Goal: Check status: Check status

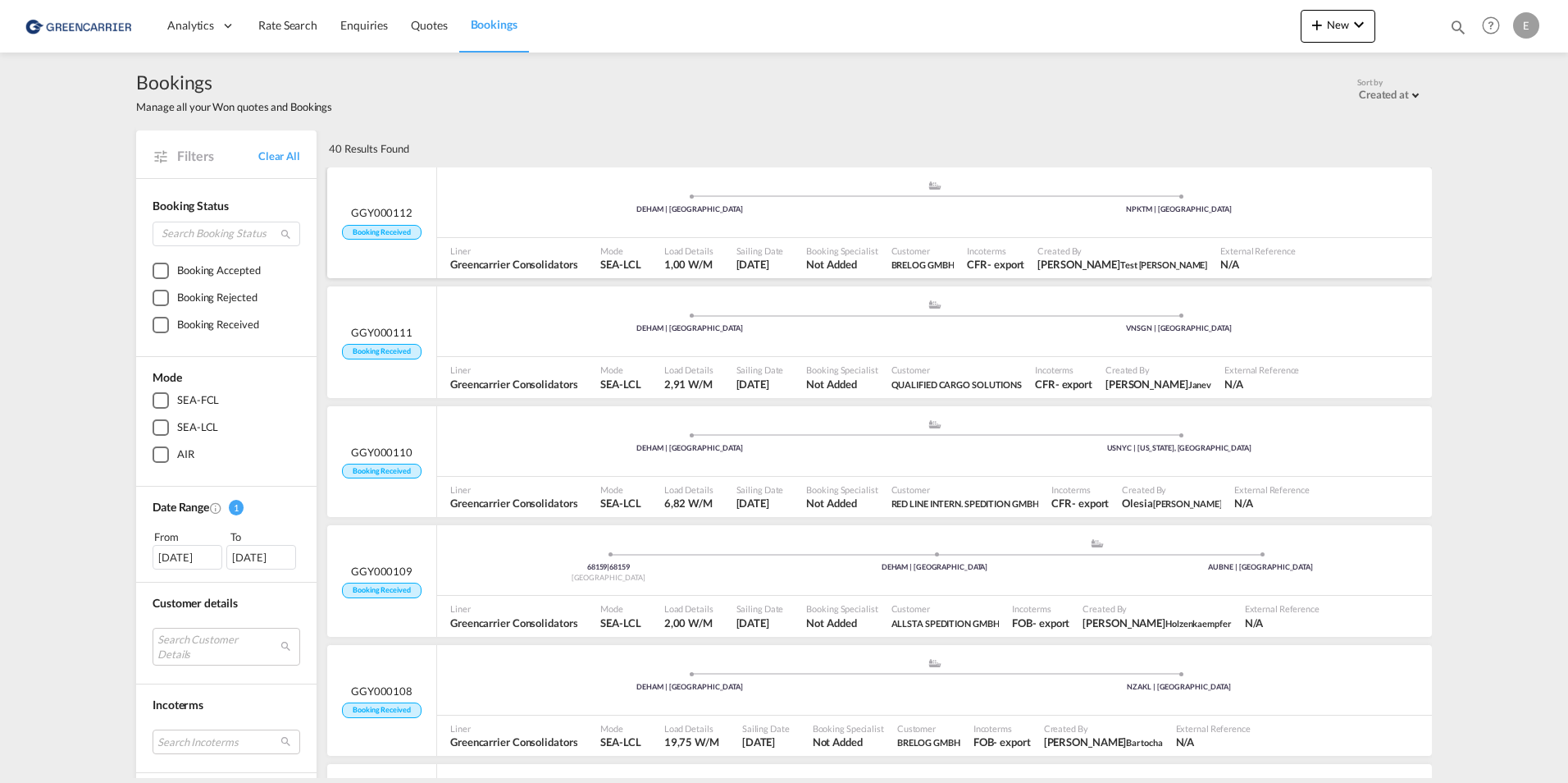
click at [1206, 197] on span at bounding box center [1180, 196] width 490 height 4
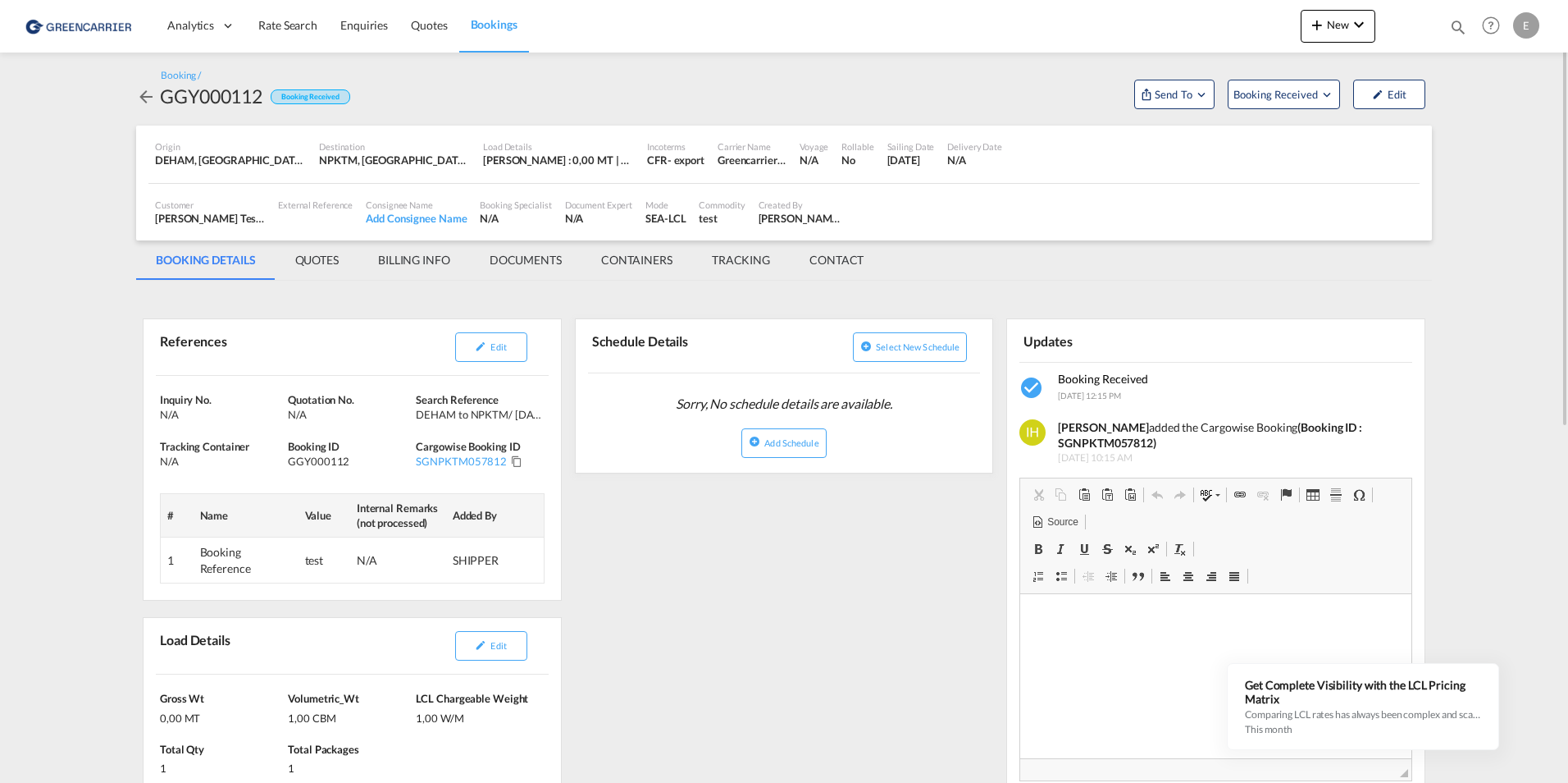
click at [379, 157] on div "NPKTM, Kathmandu, Nepal, Indian Subcontinent, Asia Pacific" at bounding box center [394, 160] width 151 height 15
copy div "Kathmandu"
